Goal: Find specific page/section

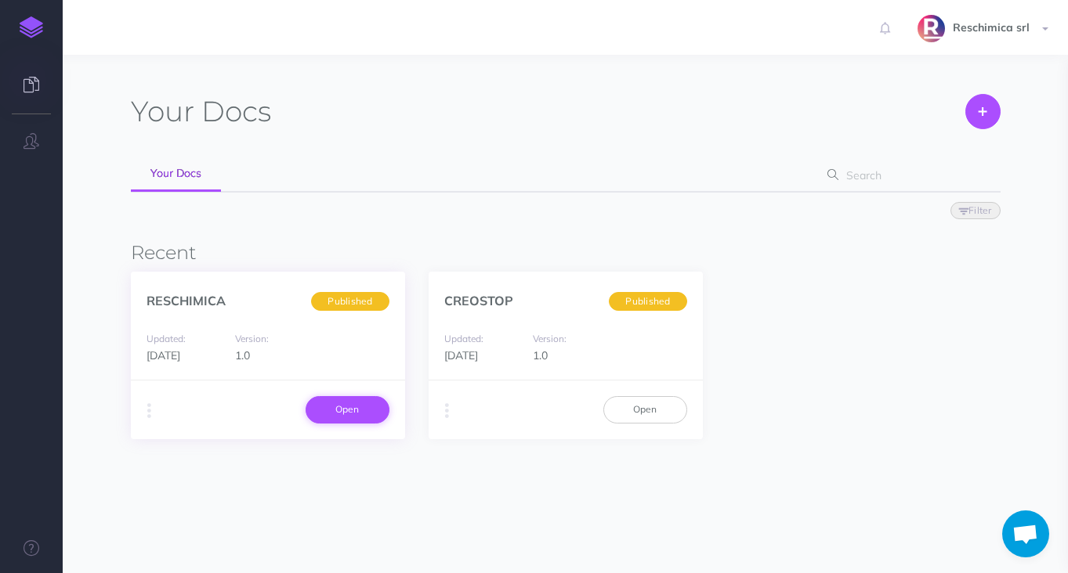
click at [328, 406] on link "Open" at bounding box center [347, 409] width 84 height 27
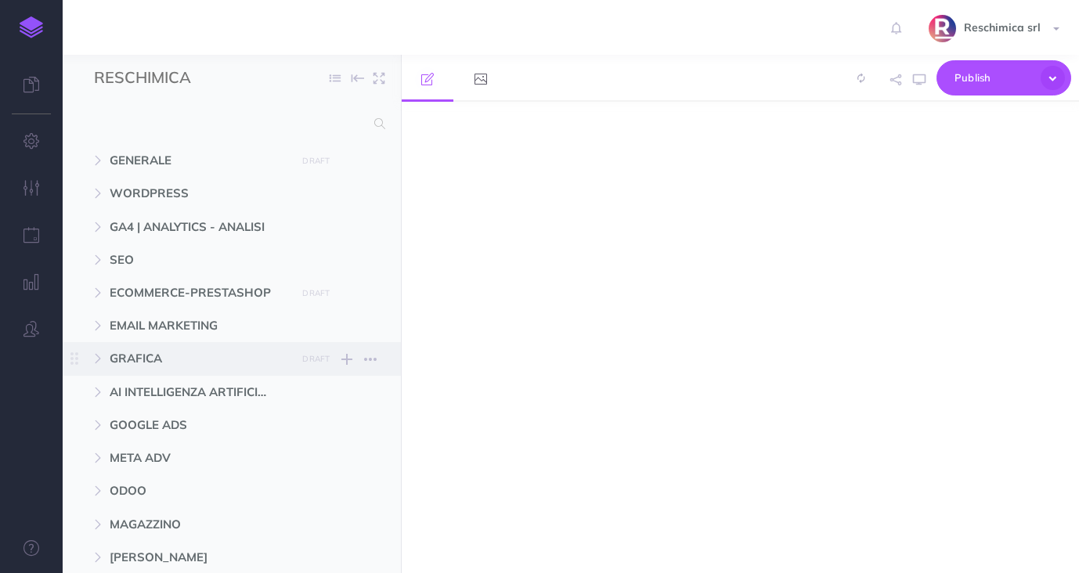
select select "null"
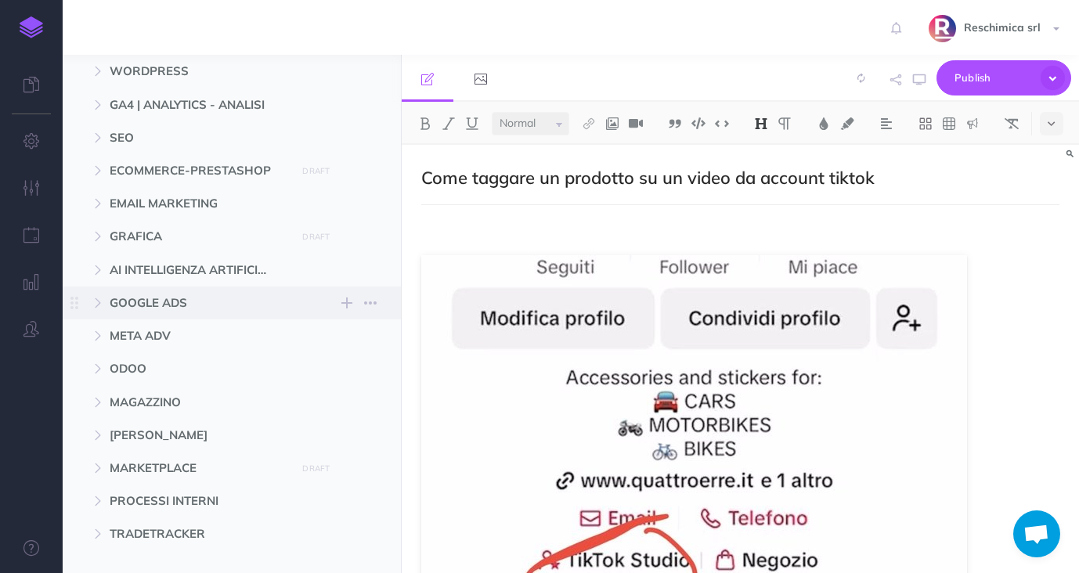
scroll to position [192, 0]
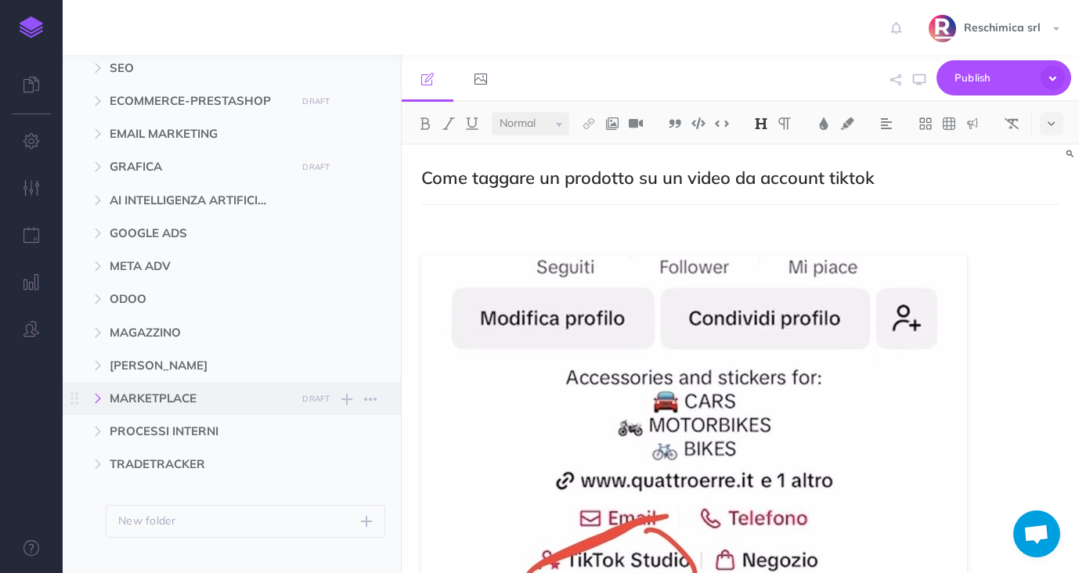
click at [99, 399] on icon "button" at bounding box center [97, 398] width 9 height 9
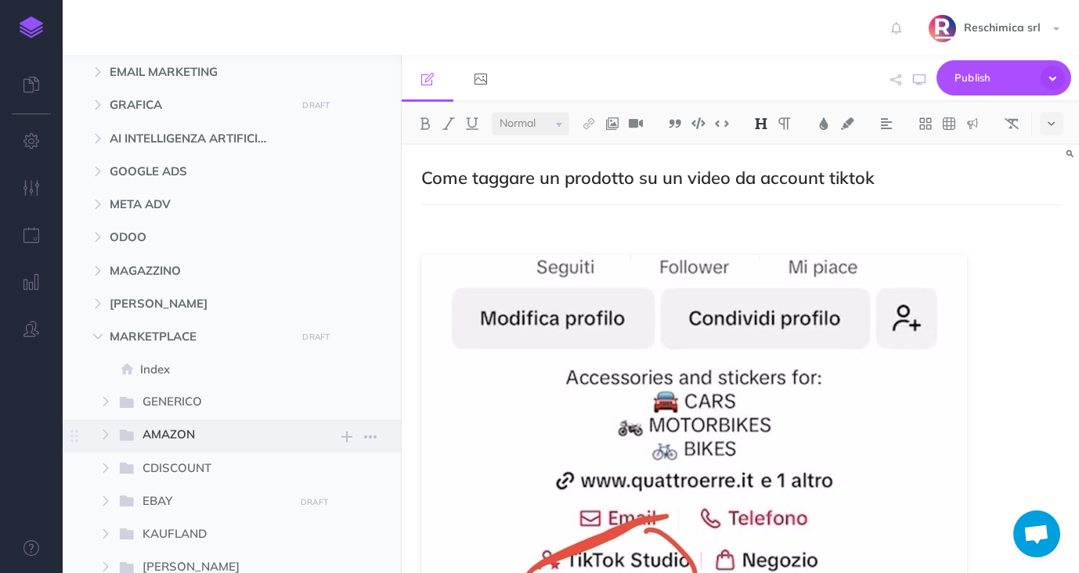
scroll to position [266, 0]
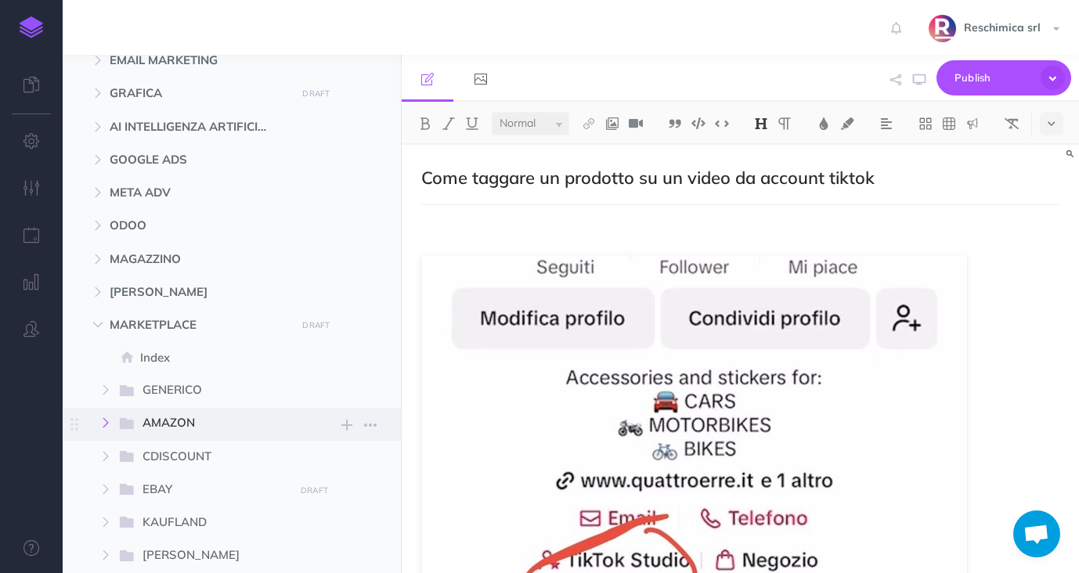
click at [99, 423] on button "button" at bounding box center [106, 423] width 28 height 19
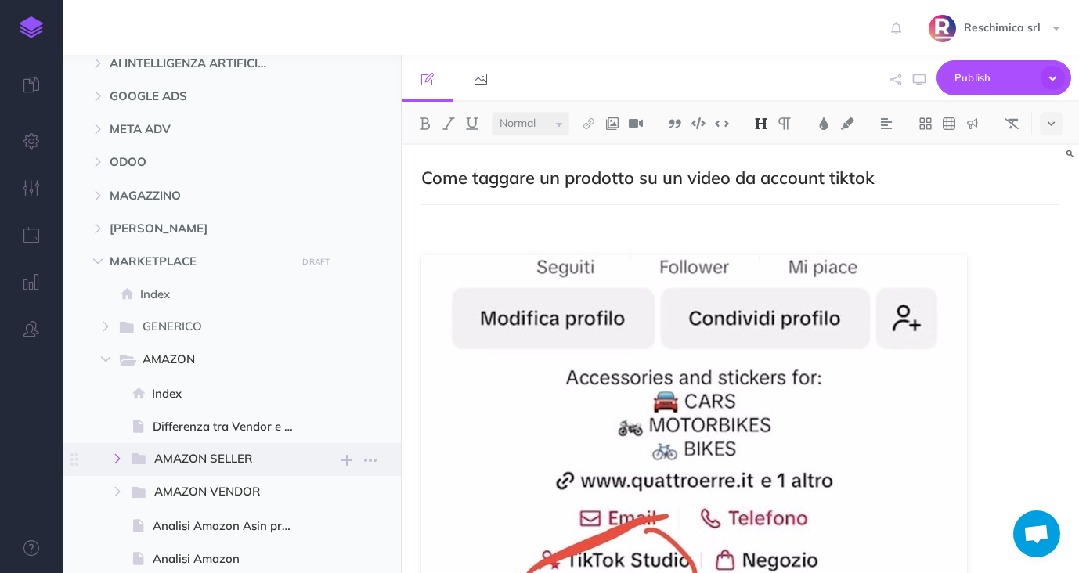
scroll to position [329, 0]
click at [120, 454] on icon "button" at bounding box center [117, 458] width 9 height 9
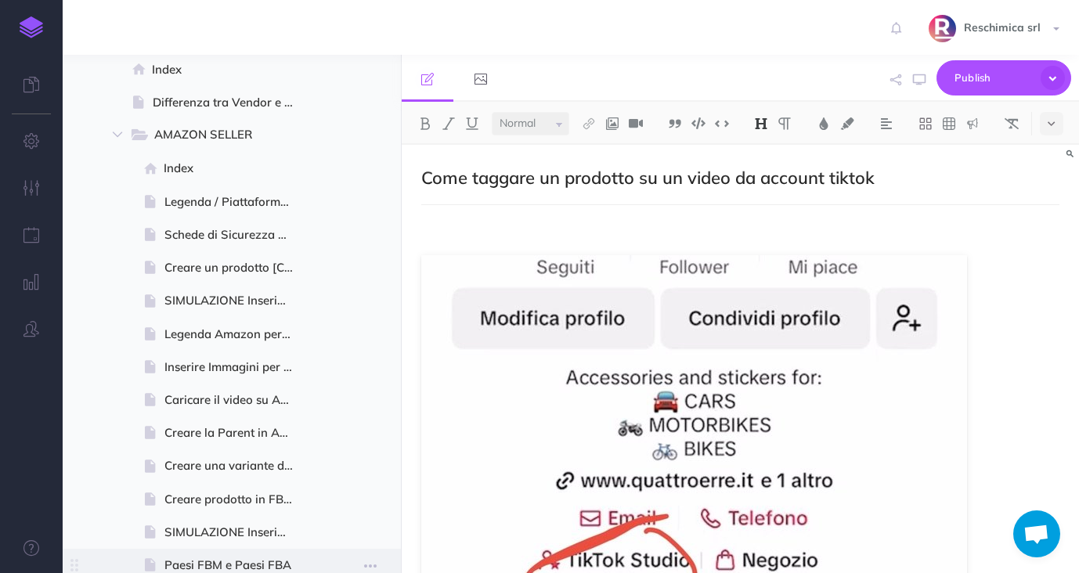
scroll to position [671, 0]
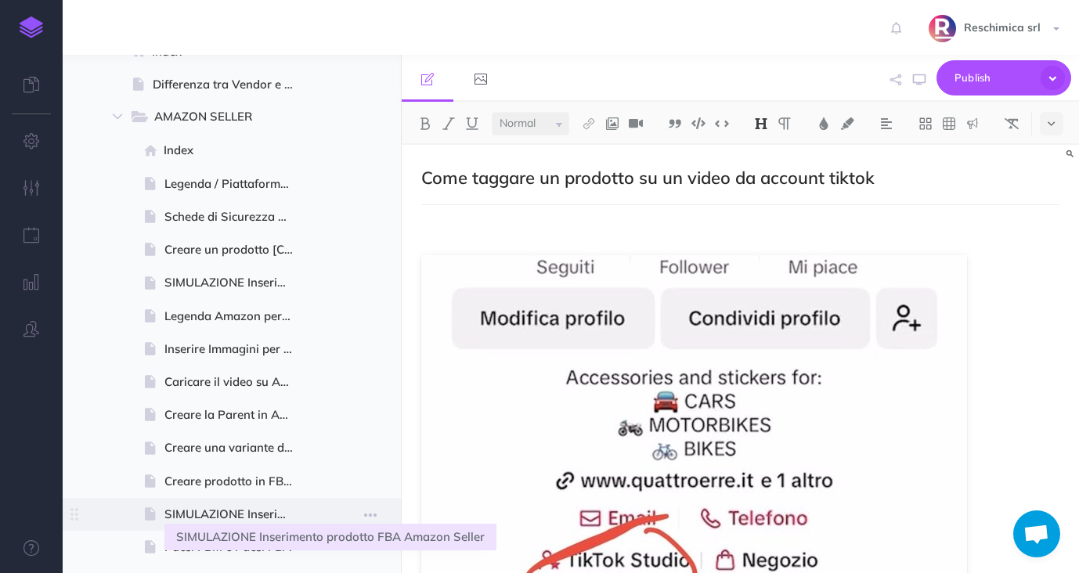
click at [211, 519] on span "SIMULAZIONE Inserimento prodotto FBA Amazon Seller" at bounding box center [235, 514] width 143 height 19
select select "null"
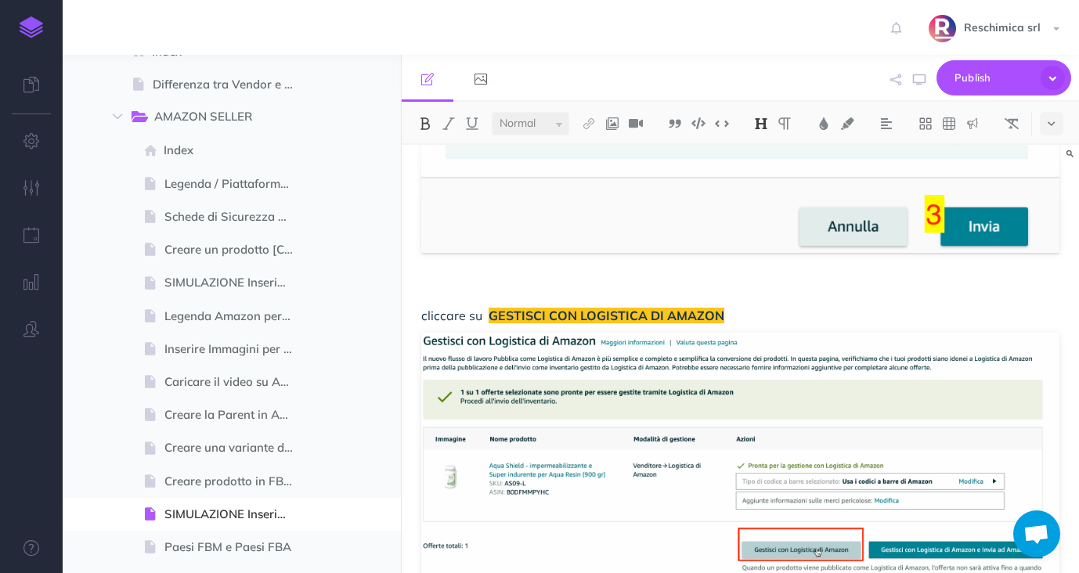
scroll to position [2050, 0]
